Goal: Information Seeking & Learning: Learn about a topic

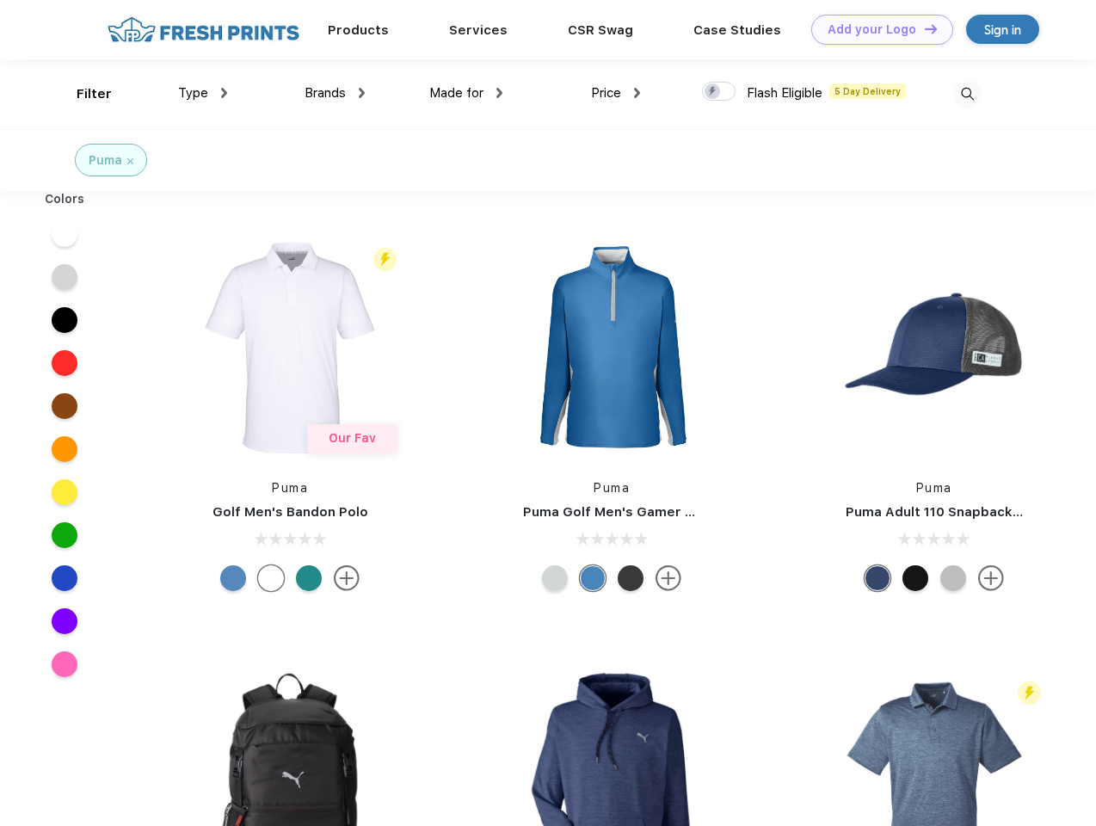
click at [875, 29] on link "Add your Logo Design Tool" at bounding box center [882, 30] width 142 height 30
click at [0, 0] on div "Design Tool" at bounding box center [0, 0] width 0 height 0
click at [923, 28] on link "Add your Logo Design Tool" at bounding box center [882, 30] width 142 height 30
click at [83, 94] on div "Filter" at bounding box center [94, 94] width 35 height 20
click at [203, 93] on span "Type" at bounding box center [193, 92] width 30 height 15
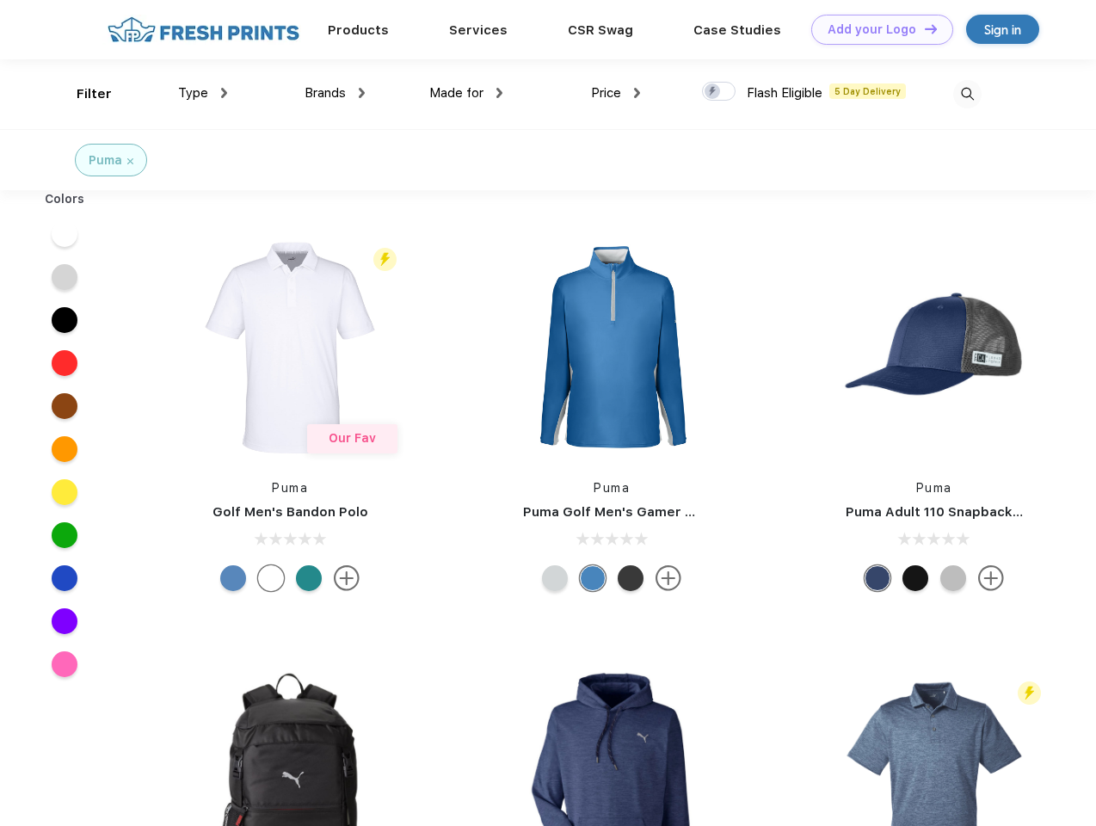
click at [335, 93] on span "Brands" at bounding box center [324, 92] width 41 height 15
click at [466, 93] on span "Made for" at bounding box center [456, 92] width 54 height 15
click at [616, 93] on span "Price" at bounding box center [606, 92] width 30 height 15
click at [719, 92] on div at bounding box center [719, 91] width 34 height 19
click at [713, 92] on input "checkbox" at bounding box center [707, 86] width 11 height 11
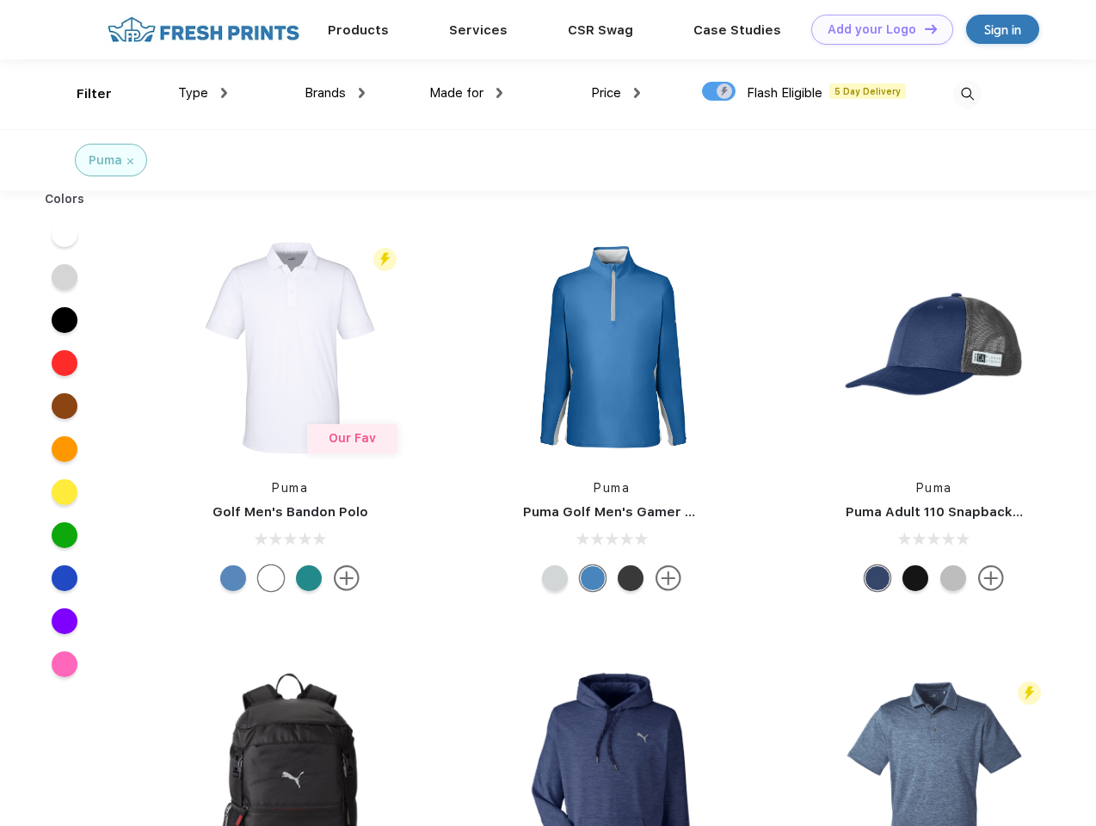
click at [967, 94] on img at bounding box center [967, 94] width 28 height 28
